Goal: Complete application form

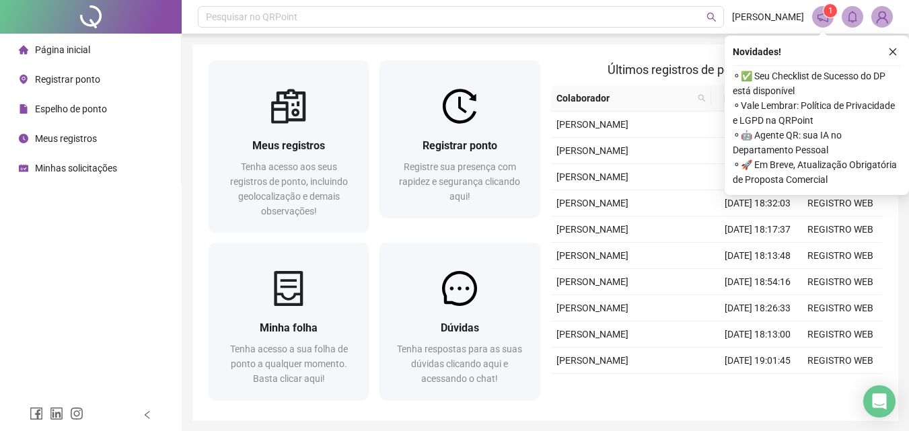
click at [465, 120] on img at bounding box center [459, 106] width 35 height 35
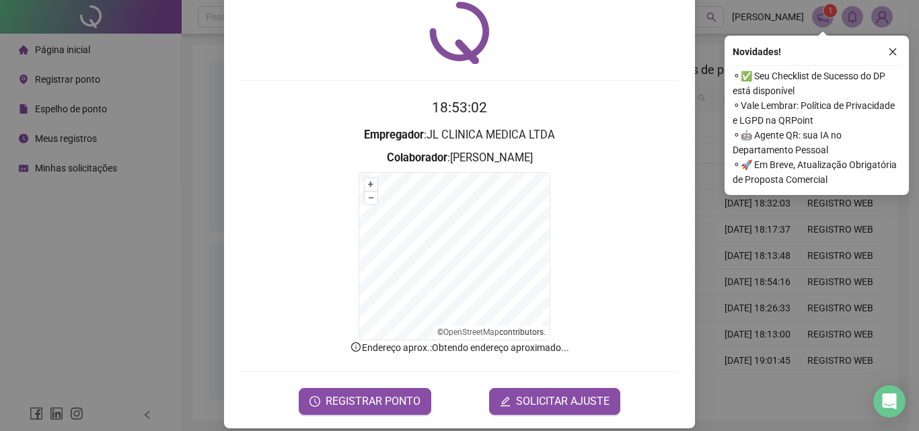
scroll to position [61, 0]
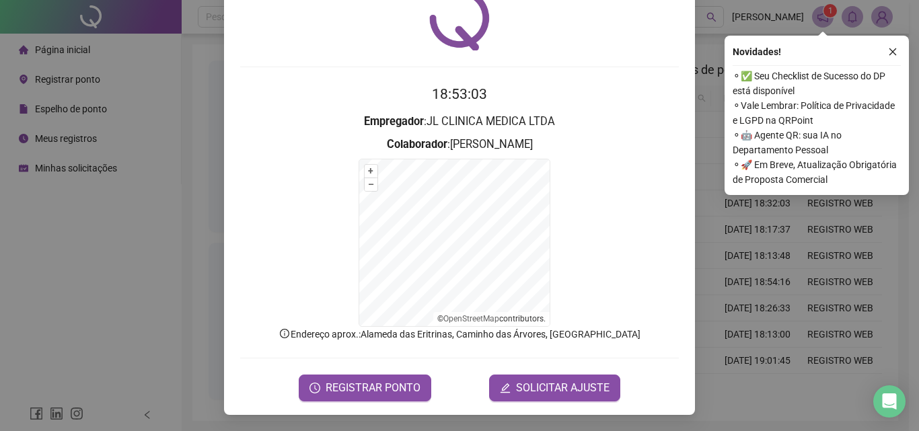
click at [545, 398] on button "SOLICITAR AJUSTE" at bounding box center [554, 388] width 131 height 27
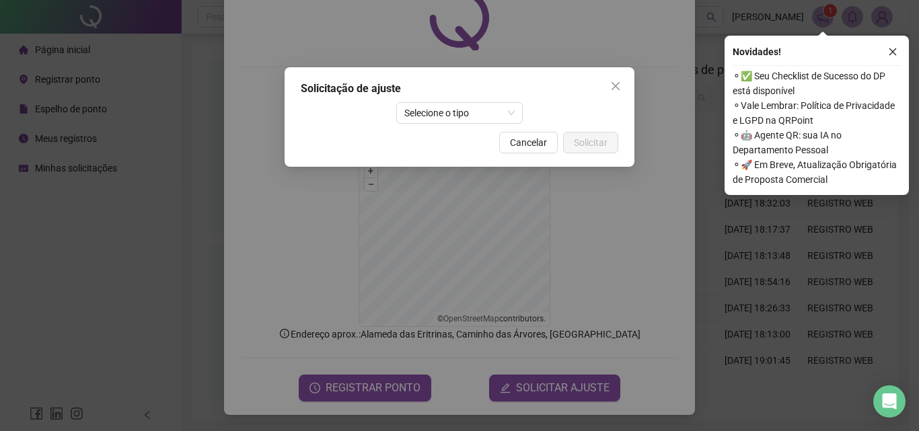
click at [456, 106] on span "Selecione o tipo" at bounding box center [459, 113] width 111 height 20
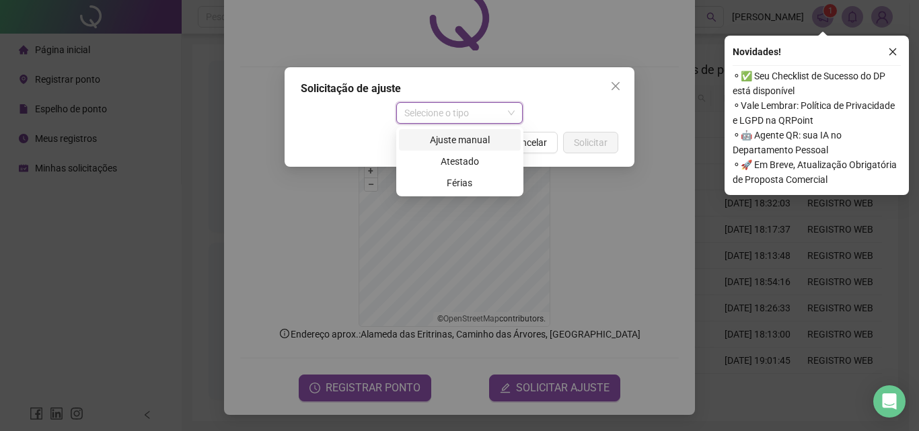
click at [456, 107] on span "Selecione o tipo" at bounding box center [459, 113] width 111 height 20
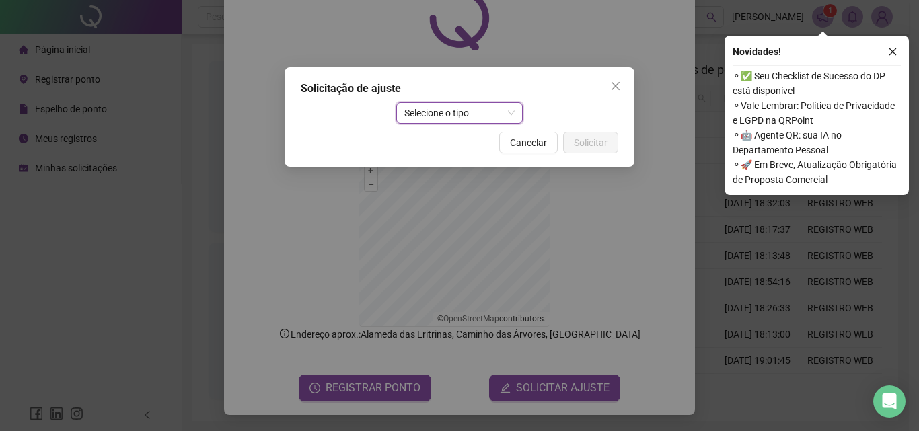
click at [458, 135] on div "Cancelar Solicitar" at bounding box center [460, 143] width 318 height 22
click at [452, 110] on span "Selecione o tipo" at bounding box center [459, 113] width 111 height 20
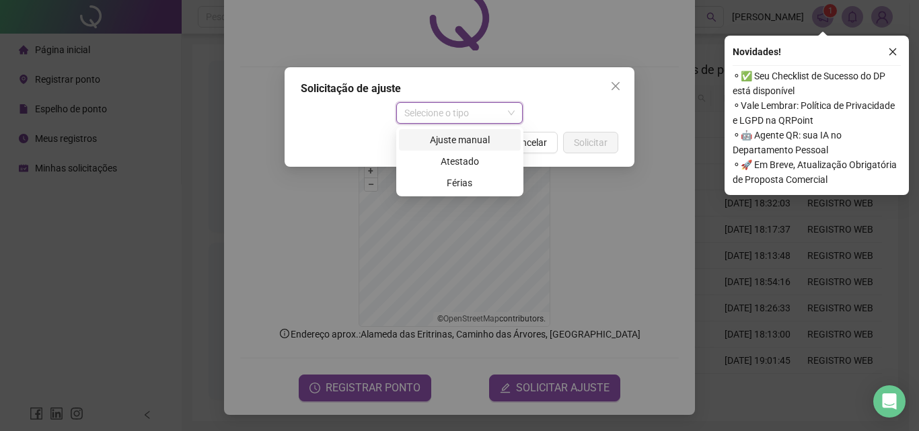
click at [454, 140] on div "Ajuste manual" at bounding box center [460, 140] width 106 height 15
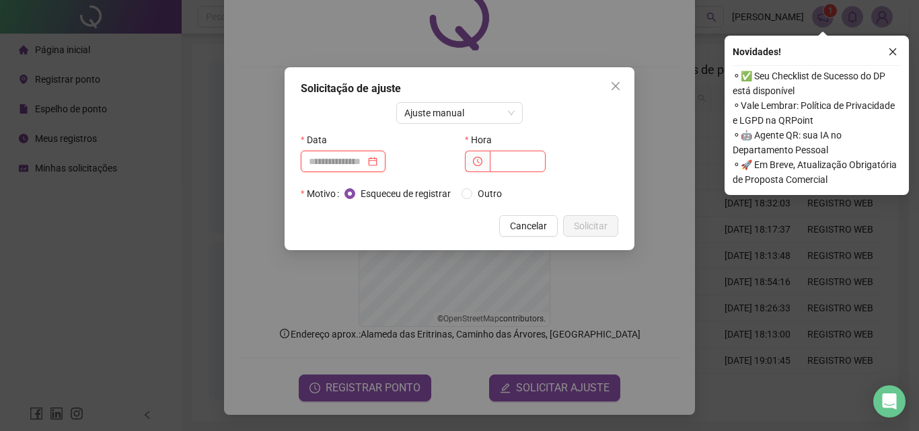
click at [338, 166] on input at bounding box center [337, 161] width 57 height 15
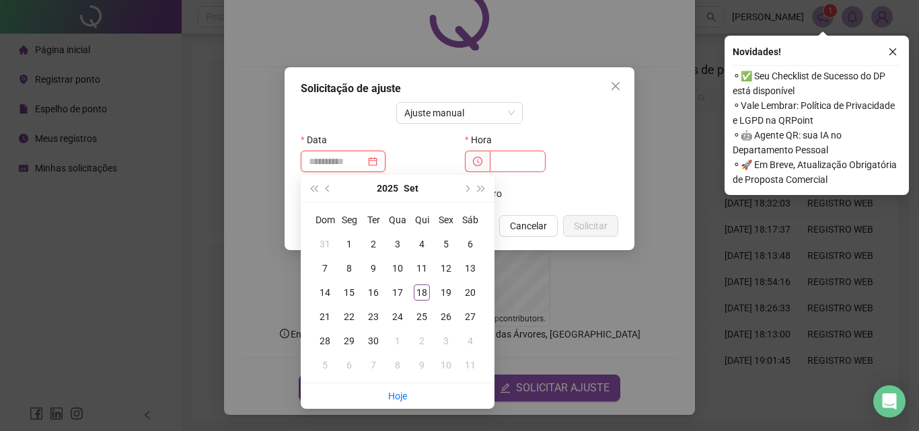
type input "**********"
click at [421, 287] on div "18" at bounding box center [422, 293] width 16 height 16
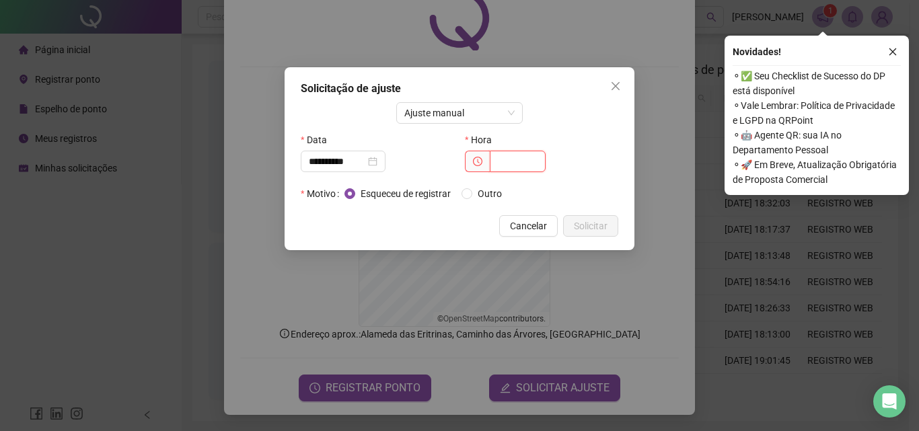
click at [517, 157] on input "text" at bounding box center [518, 162] width 56 height 22
type input "*****"
click at [598, 229] on span "Solicitar" at bounding box center [591, 226] width 34 height 15
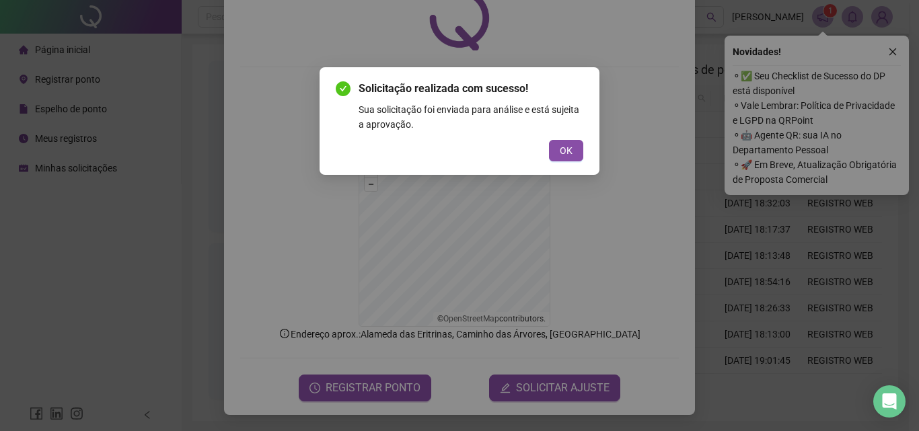
click at [565, 156] on span "OK" at bounding box center [566, 150] width 13 height 15
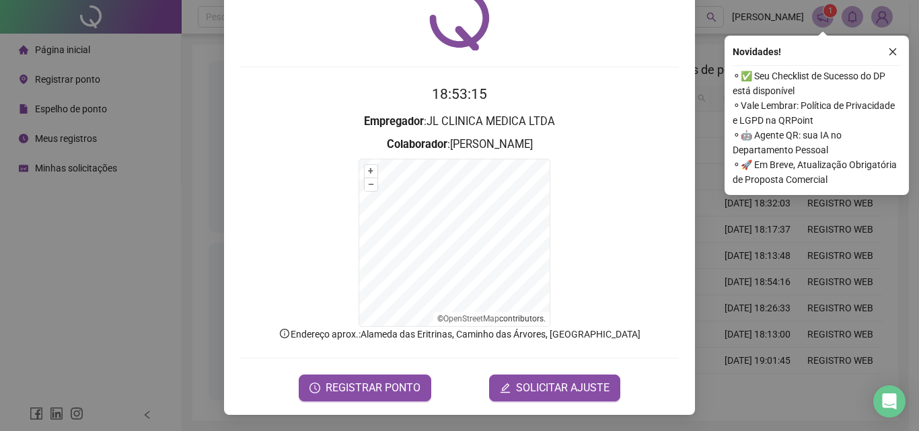
click at [550, 392] on span "SOLICITAR AJUSTE" at bounding box center [563, 388] width 94 height 16
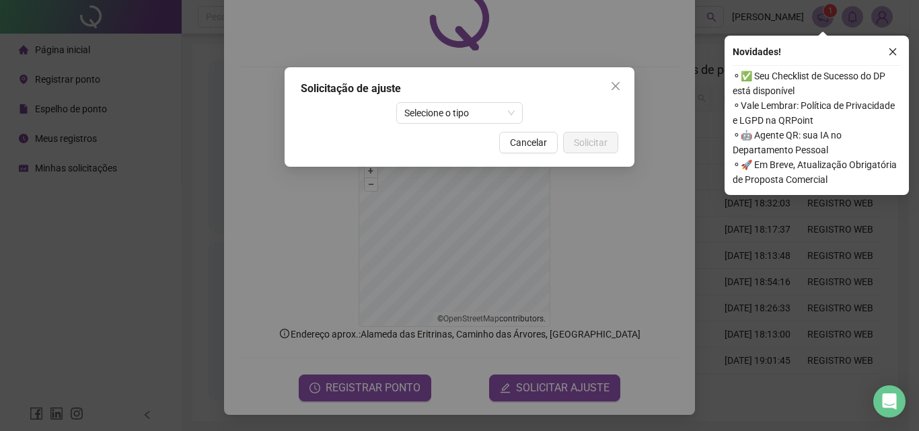
click at [450, 120] on span "Selecione o tipo" at bounding box center [459, 113] width 111 height 20
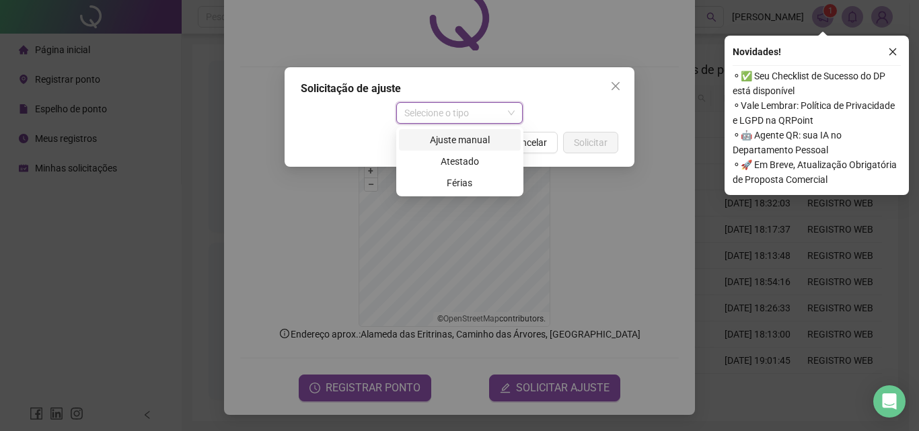
click at [458, 143] on div "Ajuste manual" at bounding box center [460, 140] width 106 height 15
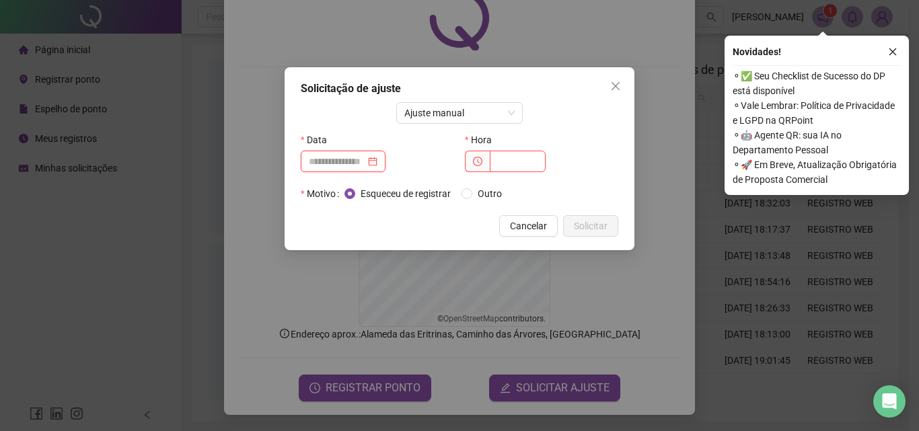
click at [359, 164] on input at bounding box center [337, 161] width 57 height 15
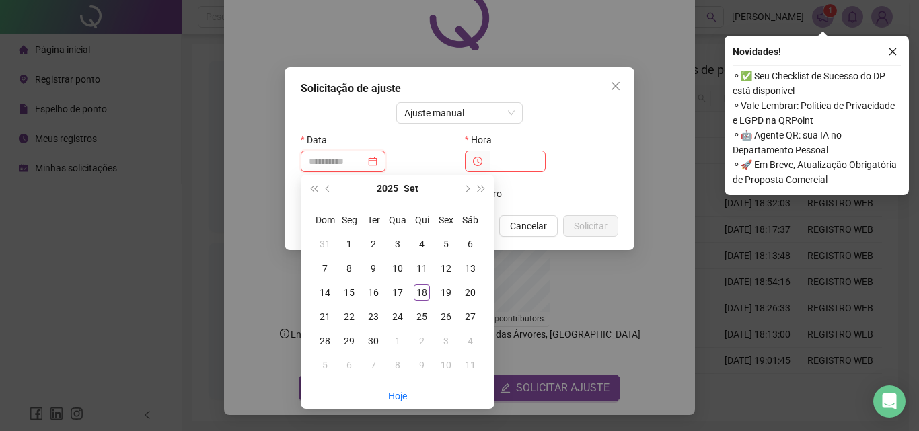
type input "**********"
click at [422, 295] on div "18" at bounding box center [422, 293] width 16 height 16
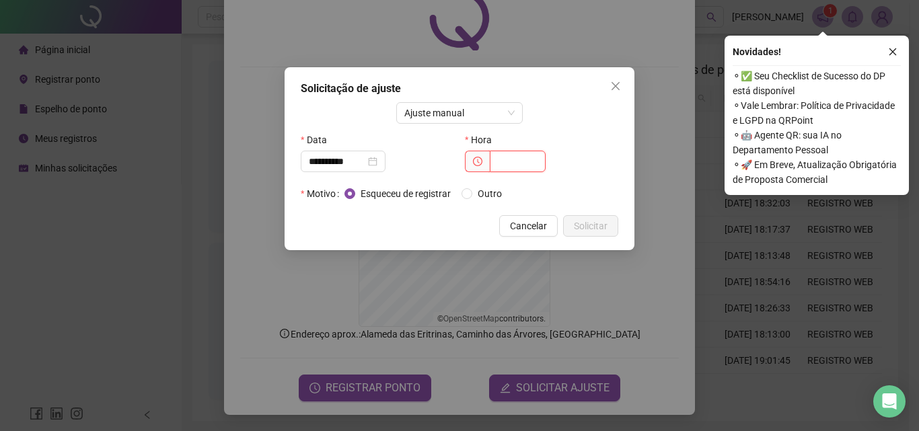
click at [495, 154] on input "text" at bounding box center [518, 162] width 56 height 22
type input "*"
type input "*****"
click at [587, 228] on span "Solicitar" at bounding box center [591, 226] width 34 height 15
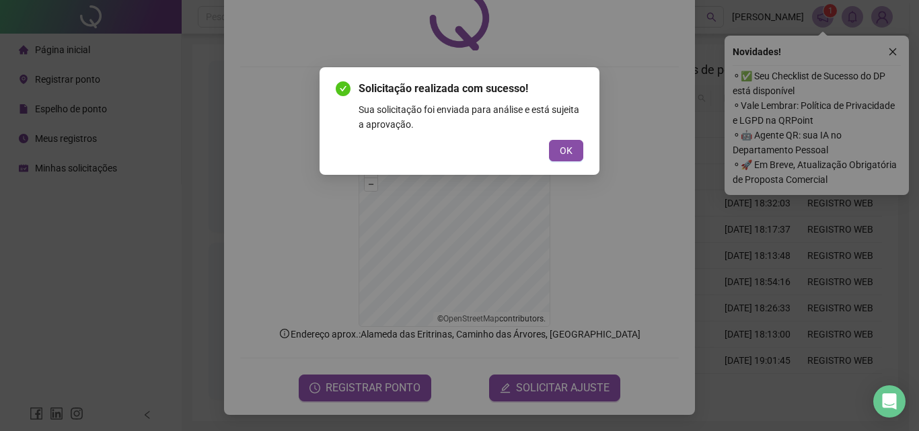
click at [567, 146] on span "OK" at bounding box center [566, 150] width 13 height 15
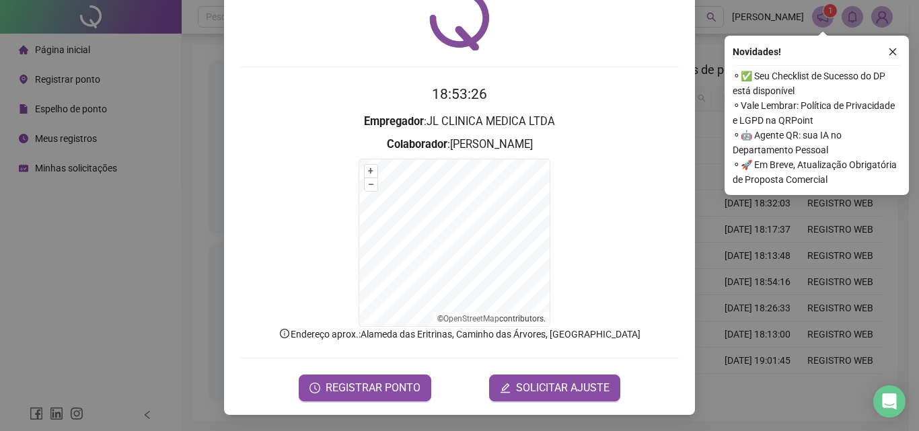
click at [375, 397] on button "REGISTRAR PONTO" at bounding box center [365, 388] width 133 height 27
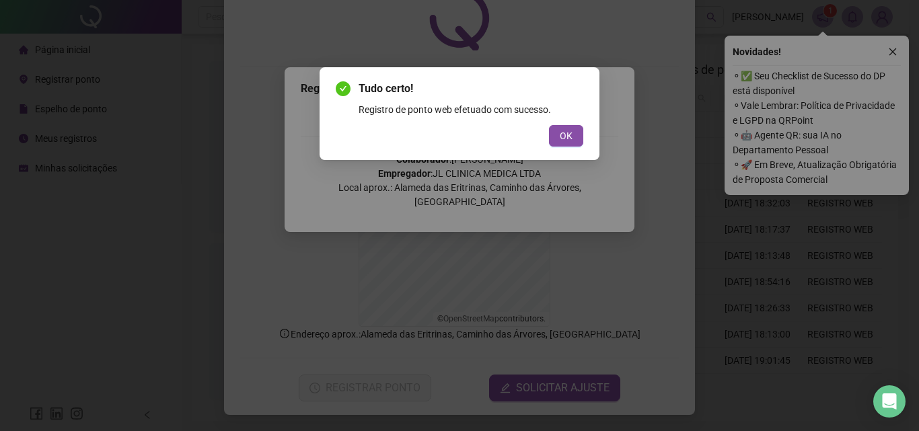
click at [575, 138] on button "OK" at bounding box center [566, 136] width 34 height 22
